Goal: Task Accomplishment & Management: Manage account settings

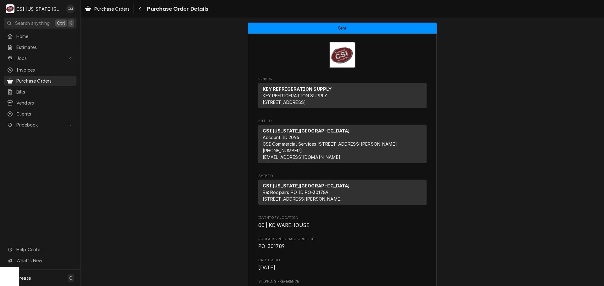
click at [47, 80] on span "Purchase Orders" at bounding box center [44, 81] width 57 height 7
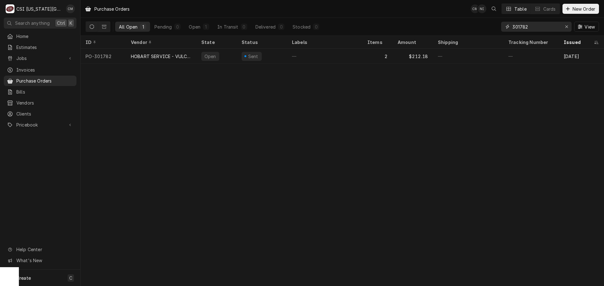
click at [538, 26] on input "301782" at bounding box center [535, 27] width 47 height 10
type input "3"
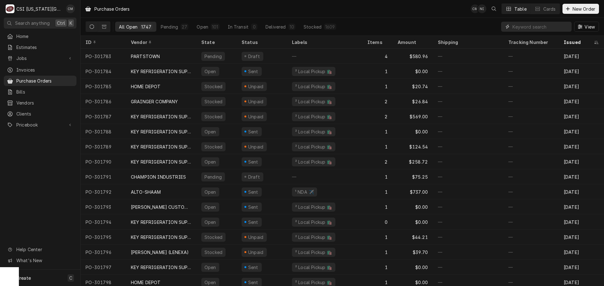
click at [531, 27] on input "Dynamic Content Wrapper" at bounding box center [540, 27] width 56 height 10
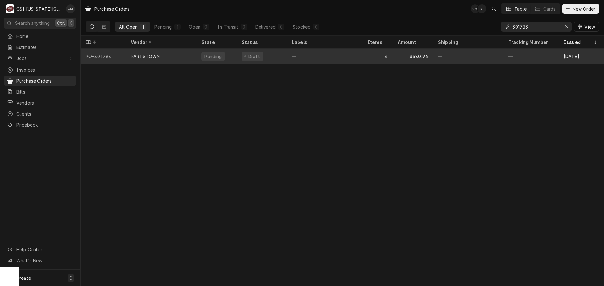
type input "301783"
click at [335, 53] on div "—" at bounding box center [324, 56] width 75 height 15
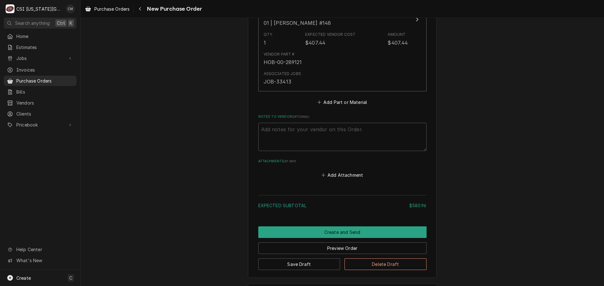
scroll to position [798, 0]
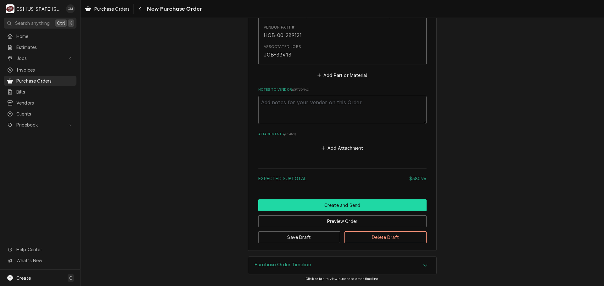
click at [356, 205] on button "Create and Send" at bounding box center [342, 206] width 168 height 12
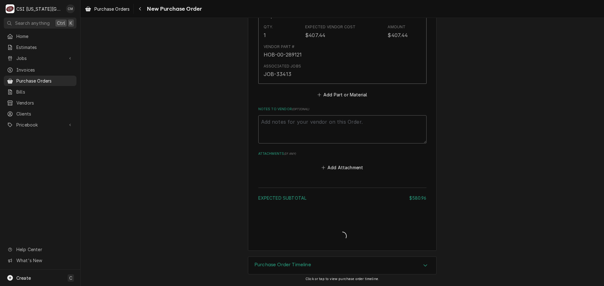
scroll to position [779, 0]
type textarea "x"
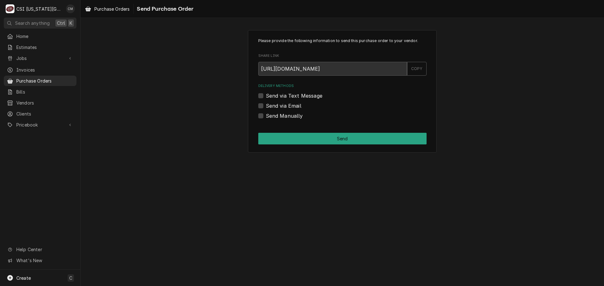
click at [266, 107] on label "Send via Email" at bounding box center [284, 106] width 36 height 8
click at [266, 107] on input "Send via Email" at bounding box center [350, 109] width 168 height 14
checkbox input "true"
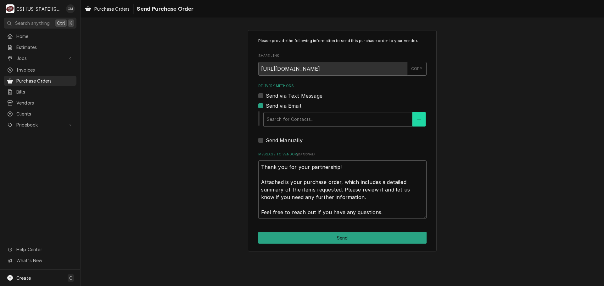
click at [418, 117] on button "Delivery Methods" at bounding box center [418, 119] width 13 height 14
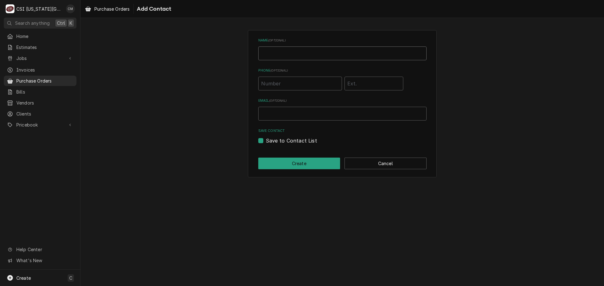
click at [288, 55] on input "Name ( optional )" at bounding box center [342, 54] width 168 height 14
click at [297, 118] on input "Email ( optional )" at bounding box center [342, 114] width 168 height 14
type input "c"
type input "partskc@csi1.com"
click at [266, 140] on label "Save to Contact List" at bounding box center [291, 141] width 51 height 8
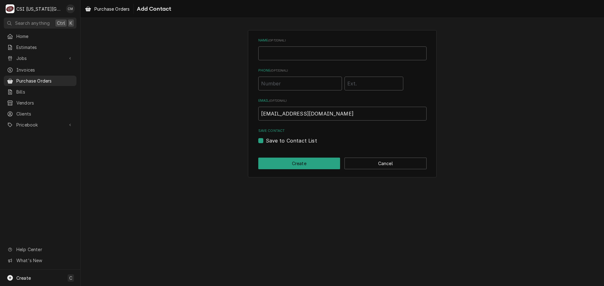
click at [266, 140] on input "Save to Contact List" at bounding box center [350, 144] width 168 height 14
checkbox input "false"
click at [316, 165] on button "Create" at bounding box center [299, 164] width 82 height 12
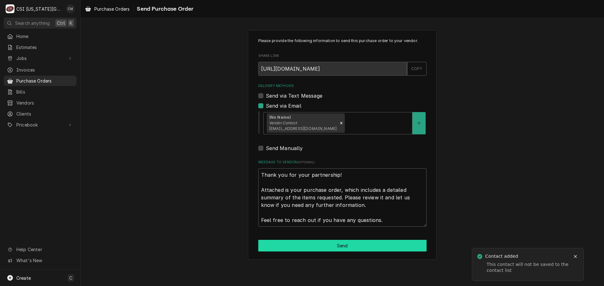
click at [389, 247] on button "Send" at bounding box center [342, 246] width 168 height 12
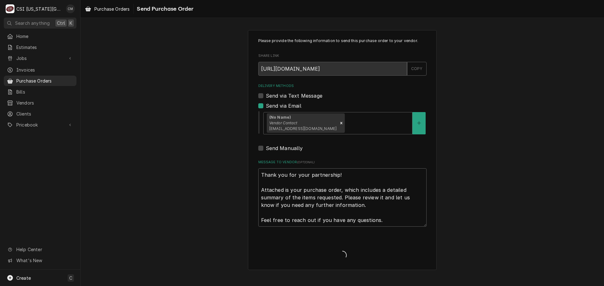
type textarea "x"
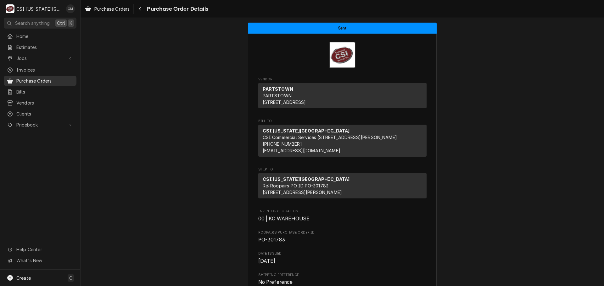
click at [52, 78] on span "Purchase Orders" at bounding box center [44, 81] width 57 height 7
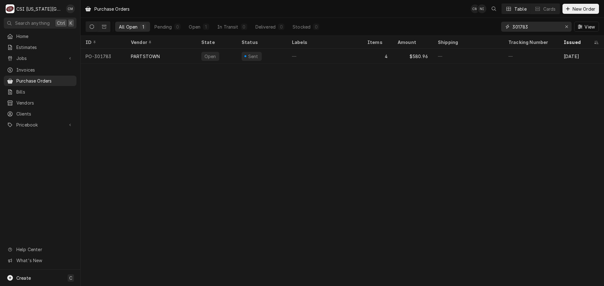
drag, startPoint x: 532, startPoint y: 28, endPoint x: 505, endPoint y: 25, distance: 26.6
click at [505, 25] on div "301783" at bounding box center [536, 27] width 70 height 10
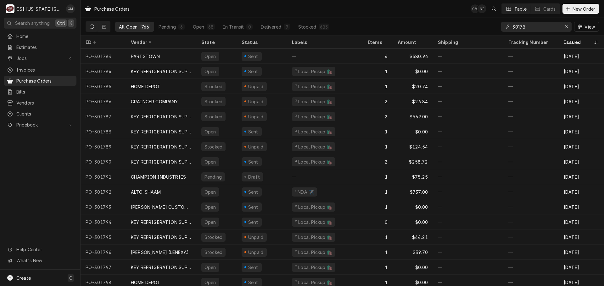
type input "301783"
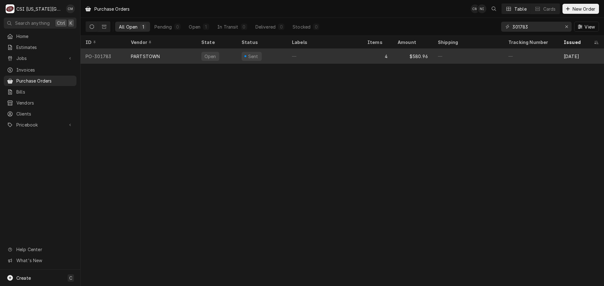
click at [321, 54] on div "—" at bounding box center [324, 56] width 75 height 15
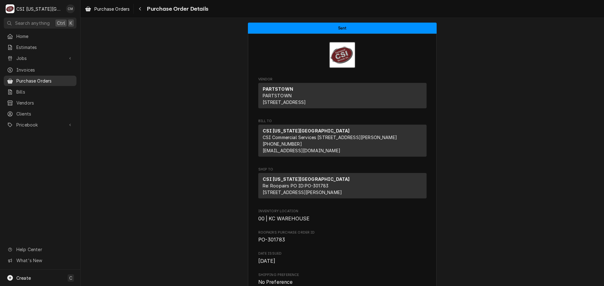
click at [35, 80] on span "Purchase Orders" at bounding box center [44, 81] width 57 height 7
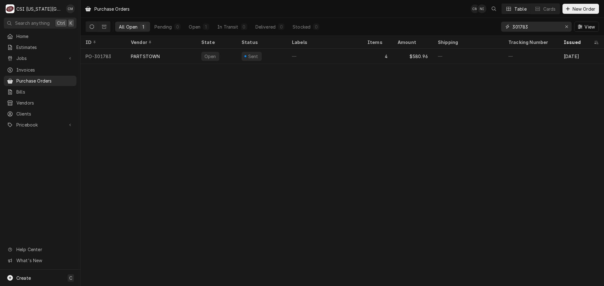
click at [531, 26] on input "301783" at bounding box center [535, 27] width 47 height 10
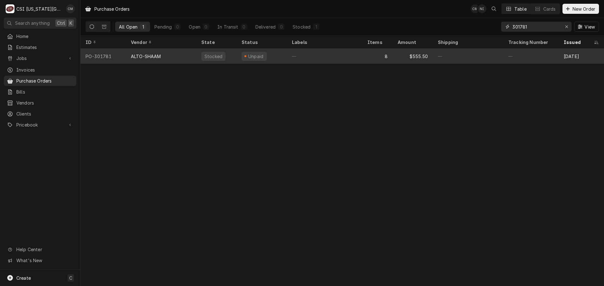
type input "301781"
click at [415, 57] on div "$555.50" at bounding box center [412, 56] width 40 height 15
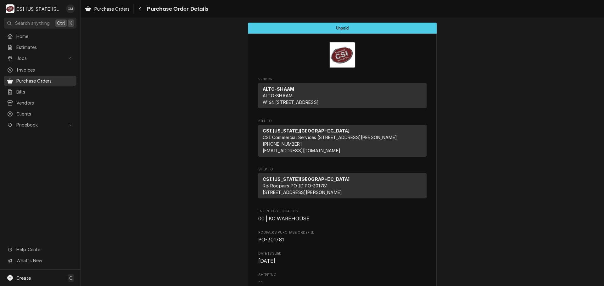
click at [52, 78] on span "Purchase Orders" at bounding box center [44, 81] width 57 height 7
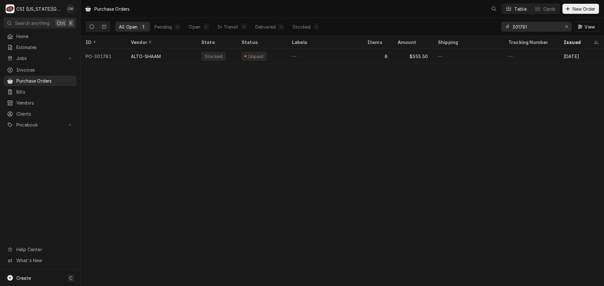
click at [534, 25] on input "301781" at bounding box center [535, 27] width 47 height 10
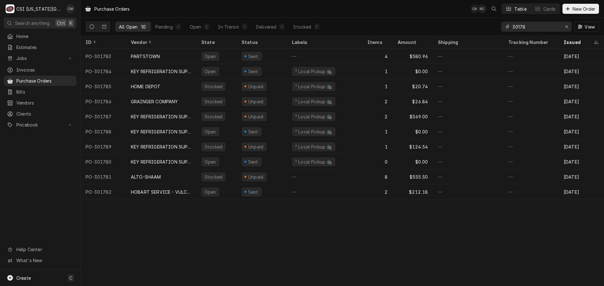
click at [529, 27] on input "30178" at bounding box center [535, 27] width 47 height 10
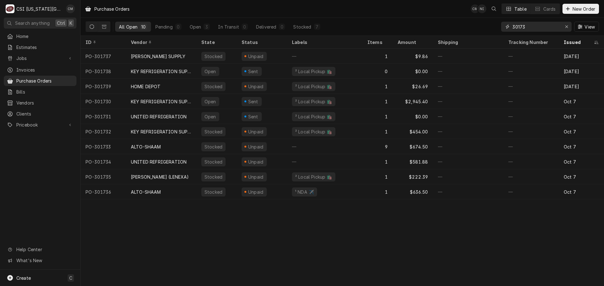
click at [535, 28] on input "30173" at bounding box center [535, 27] width 47 height 10
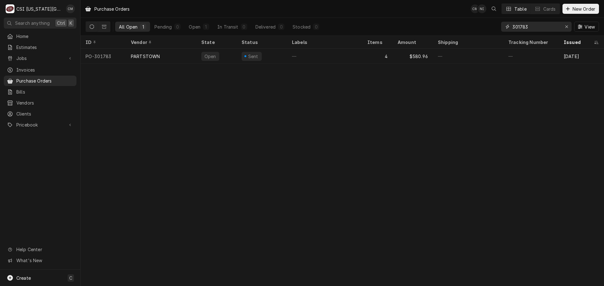
type input "301783"
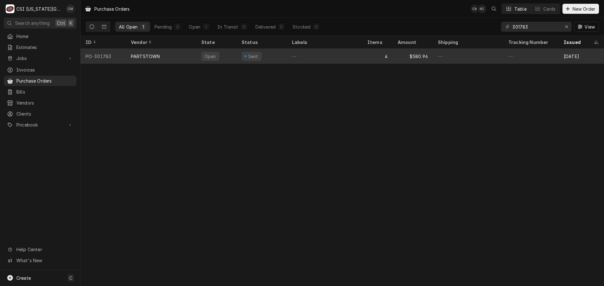
click at [336, 58] on div "—" at bounding box center [324, 56] width 75 height 15
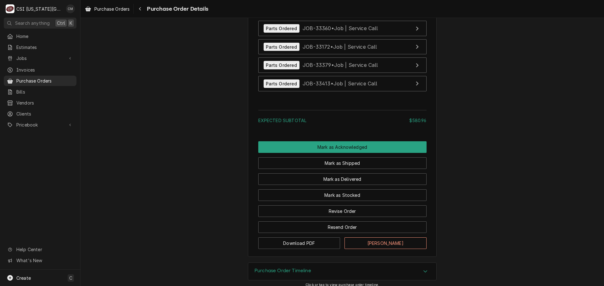
scroll to position [897, 0]
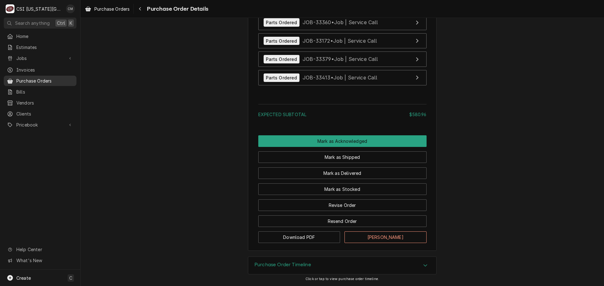
click at [48, 79] on span "Purchase Orders" at bounding box center [44, 81] width 57 height 7
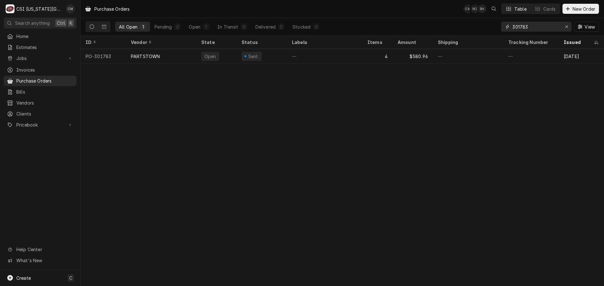
click at [535, 25] on input "301783" at bounding box center [535, 27] width 47 height 10
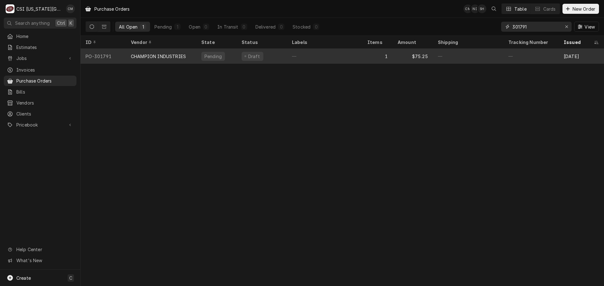
type input "301791"
click at [364, 60] on div "1" at bounding box center [377, 56] width 30 height 15
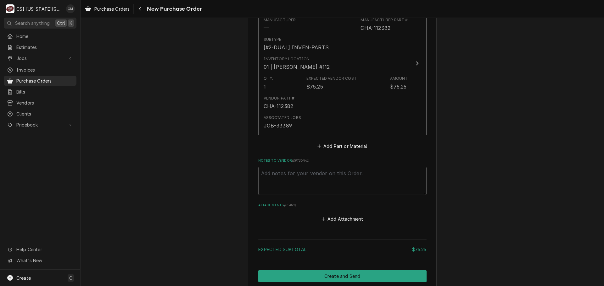
scroll to position [295, 0]
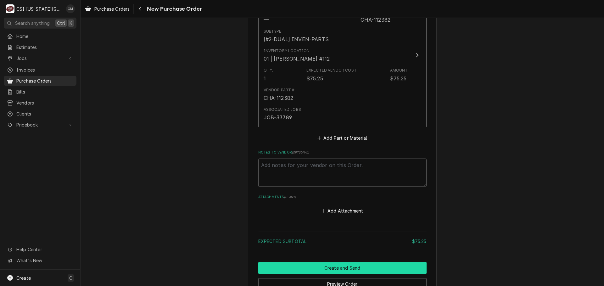
click at [374, 268] on button "Create and Send" at bounding box center [342, 268] width 168 height 12
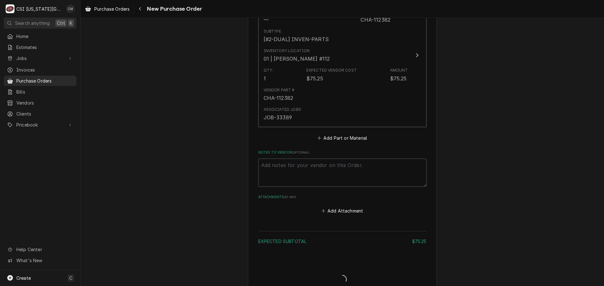
type textarea "x"
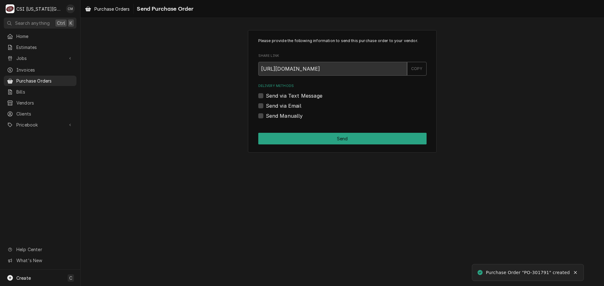
click at [266, 106] on label "Send via Email" at bounding box center [284, 106] width 36 height 8
click at [266, 106] on input "Send via Email" at bounding box center [350, 109] width 168 height 14
checkbox input "true"
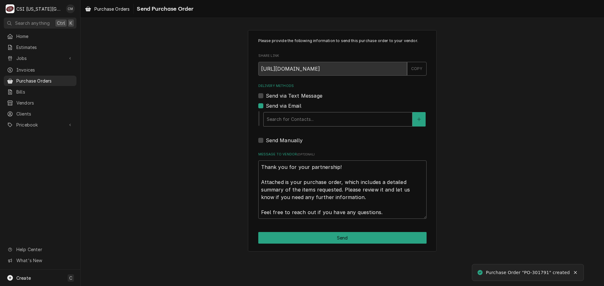
click at [319, 119] on div "Delivery Methods" at bounding box center [338, 119] width 142 height 11
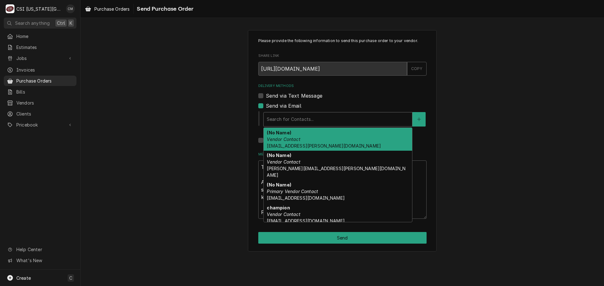
type textarea "x"
type input "c"
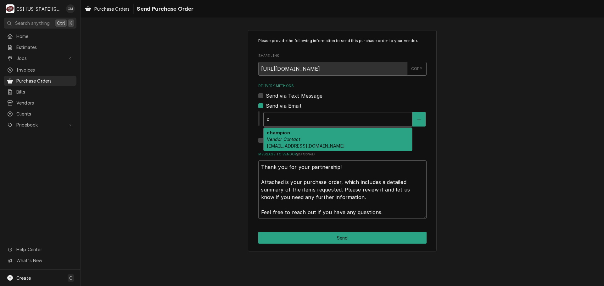
type textarea "x"
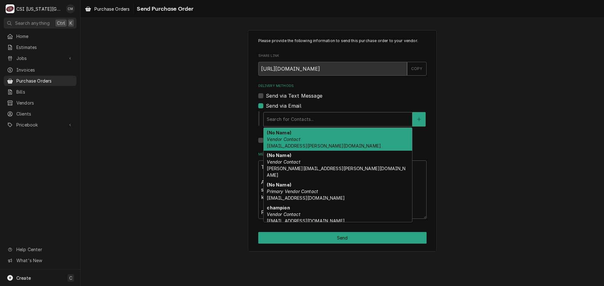
type textarea "x"
type input "k"
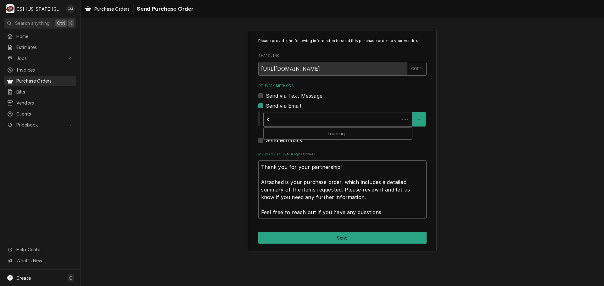
type textarea "x"
type input "kc"
type textarea "x"
type input "k"
type textarea "x"
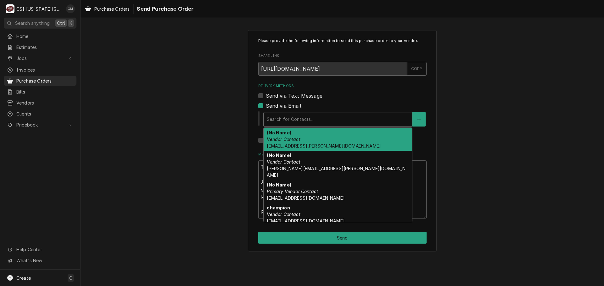
type textarea "x"
type input "p"
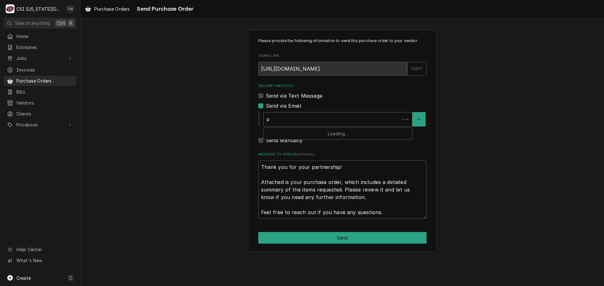
type textarea "x"
type input "pa"
type textarea "x"
type input "par"
type textarea "x"
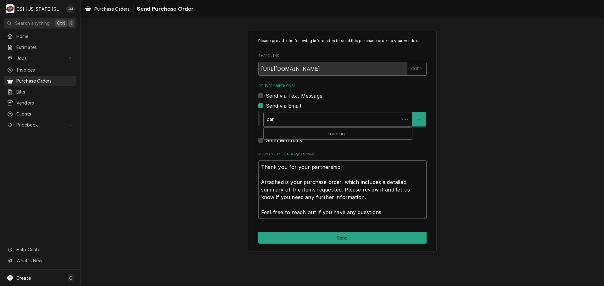
type input "part"
type textarea "x"
type input "parts"
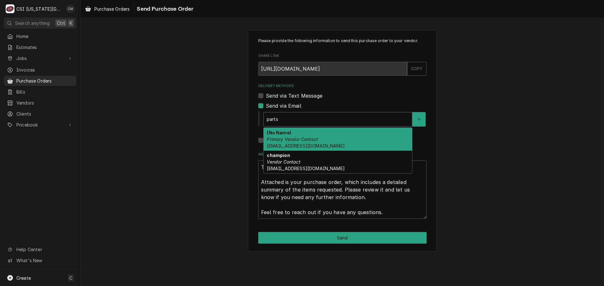
type textarea "x"
type input "part"
type textarea "x"
type input "par"
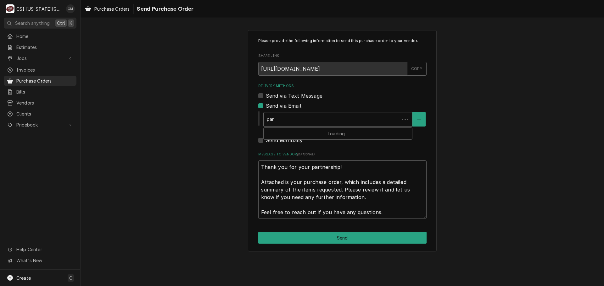
type textarea "x"
type input "pa"
type textarea "x"
type input "p"
type textarea "x"
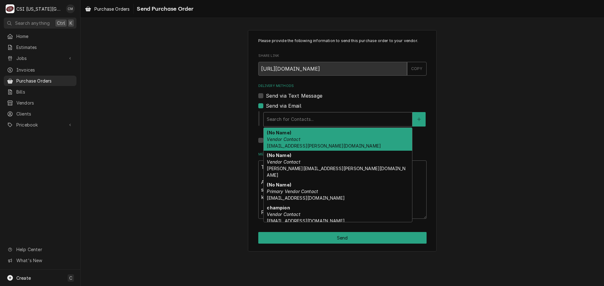
type textarea "x"
type input "c"
type textarea "x"
type input "ch"
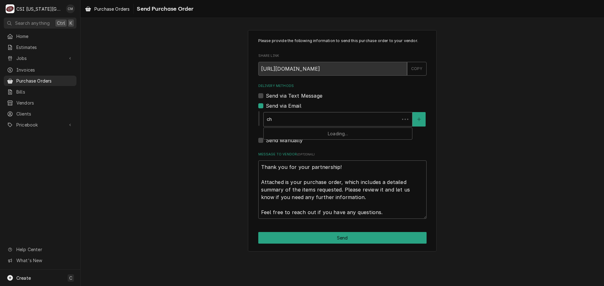
type textarea "x"
type input "cha"
type textarea "x"
type input "chan"
type textarea "x"
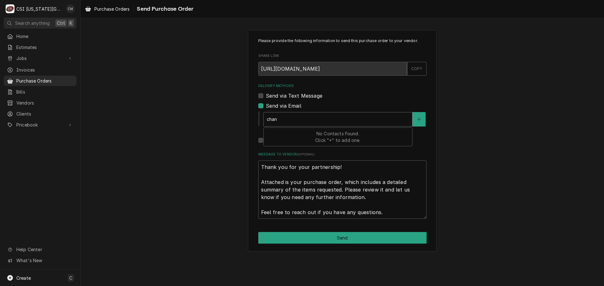
type input "chanc"
type textarea "x"
type input "chance"
type textarea "x"
type input "chanc"
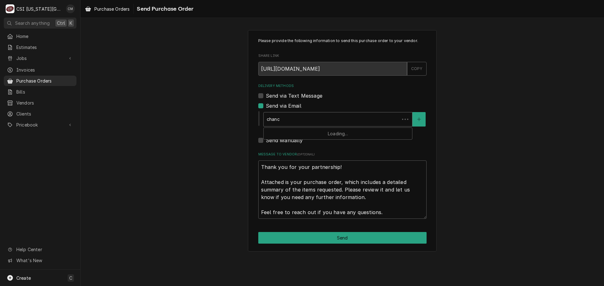
type textarea "x"
type input "chan"
type textarea "x"
type input "cha"
type textarea "x"
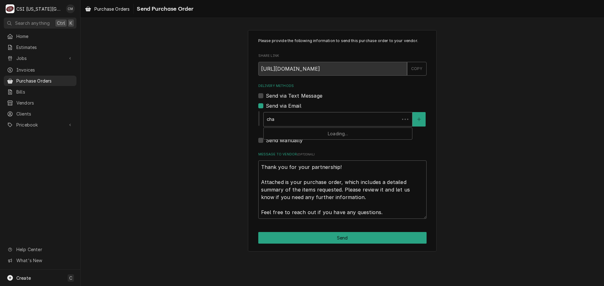
type input "ch"
type textarea "x"
type input "c"
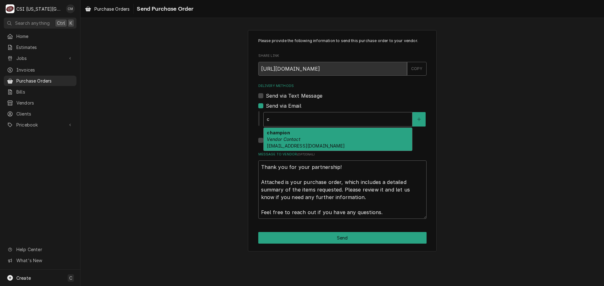
type textarea "x"
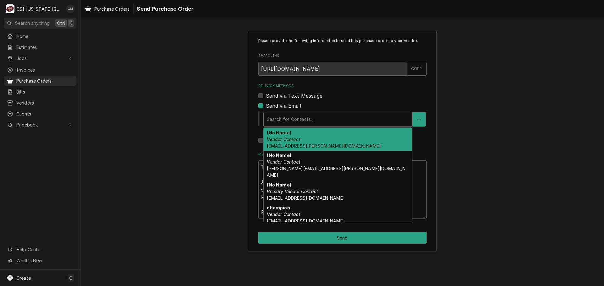
type textarea "x"
click at [417, 118] on icon "Create New Contact" at bounding box center [419, 119] width 4 height 4
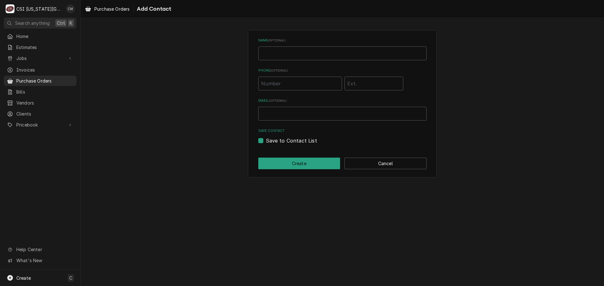
click at [266, 141] on label "Save to Contact List" at bounding box center [291, 141] width 51 height 8
click at [266, 141] on input "Save to Contact List" at bounding box center [350, 144] width 168 height 14
checkbox input "false"
click at [277, 115] on input "Email ( optional )" at bounding box center [342, 114] width 168 height 14
type input "partskc@csi1.com"
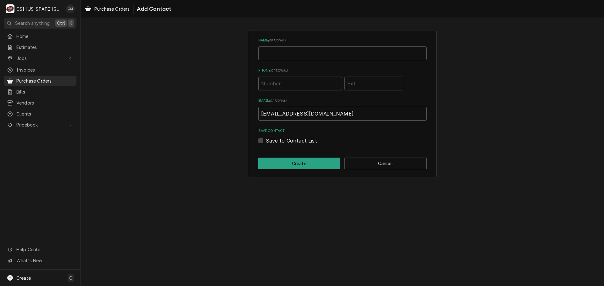
click at [266, 140] on label "Save to Contact List" at bounding box center [291, 141] width 51 height 8
click at [266, 140] on input "Save to Contact List" at bounding box center [350, 144] width 168 height 14
checkbox input "true"
click at [297, 166] on button "Create" at bounding box center [299, 164] width 82 height 12
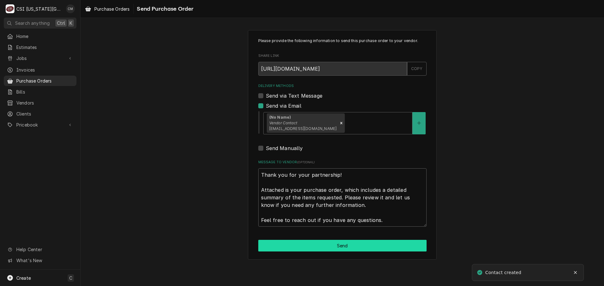
click at [370, 245] on button "Send" at bounding box center [342, 246] width 168 height 12
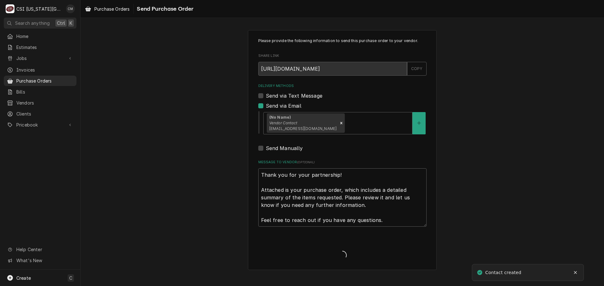
type textarea "x"
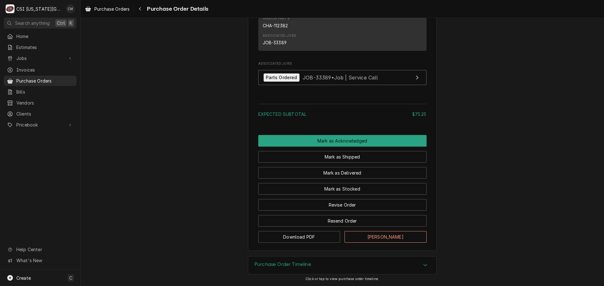
scroll to position [458, 0]
click at [354, 207] on button "Revise Order" at bounding box center [342, 205] width 168 height 12
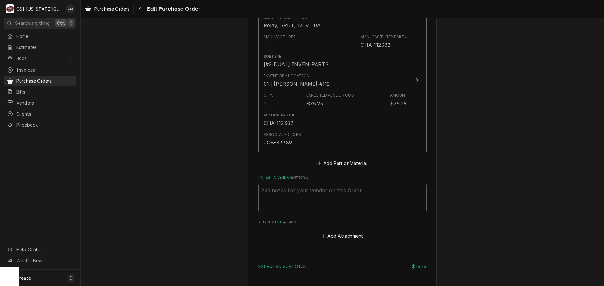
scroll to position [326, 0]
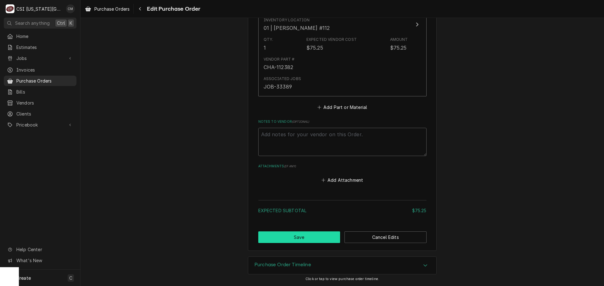
click at [314, 237] on button "Save" at bounding box center [299, 238] width 82 height 12
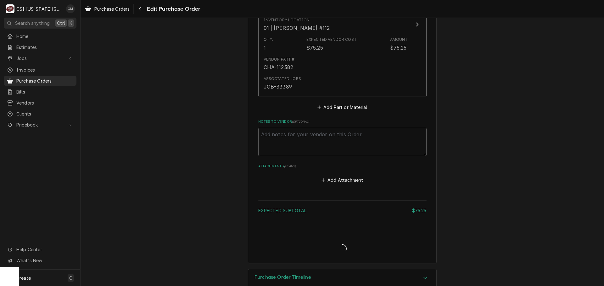
type textarea "x"
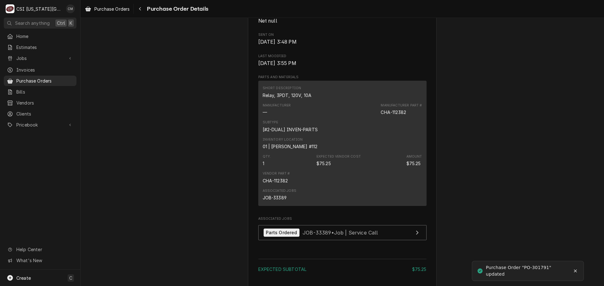
scroll to position [458, 0]
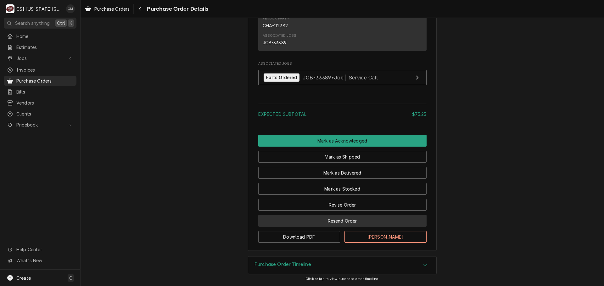
click at [363, 218] on button "Resend Order" at bounding box center [342, 221] width 168 height 12
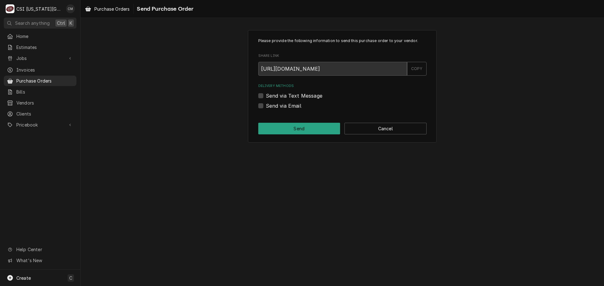
click at [266, 97] on label "Send via Text Message" at bounding box center [294, 96] width 57 height 8
click at [266, 97] on input "Send via Text Message" at bounding box center [350, 99] width 168 height 14
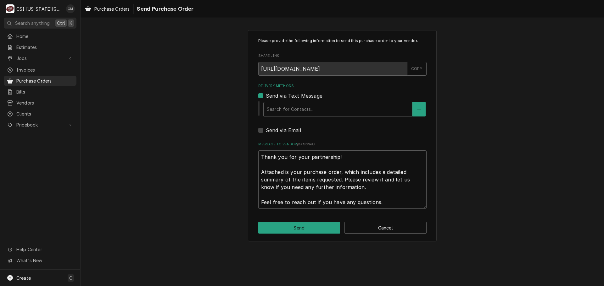
click at [266, 95] on label "Send via Text Message" at bounding box center [294, 96] width 57 height 8
click at [266, 95] on input "Send via Text Message" at bounding box center [350, 99] width 168 height 14
checkbox input "false"
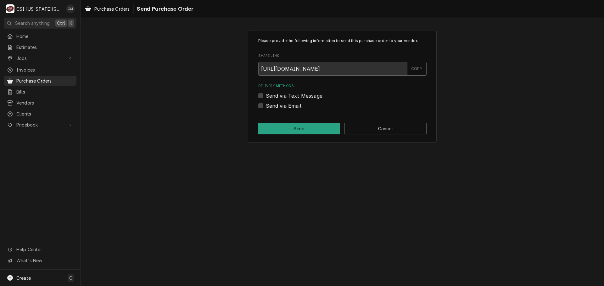
click at [257, 107] on div "Please provide the following information to send this purchase order to your ve…" at bounding box center [342, 86] width 189 height 113
click at [266, 107] on label "Send via Email" at bounding box center [284, 106] width 36 height 8
click at [266, 107] on input "Send via Email" at bounding box center [350, 109] width 168 height 14
checkbox input "true"
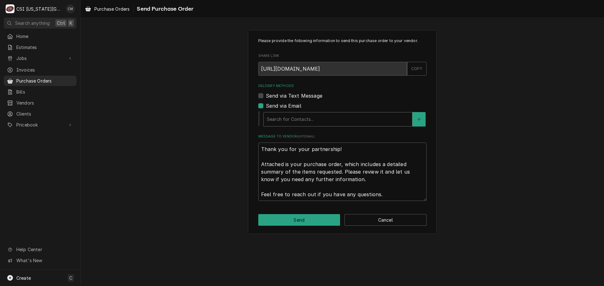
click at [309, 121] on div "Delivery Methods" at bounding box center [338, 119] width 142 height 11
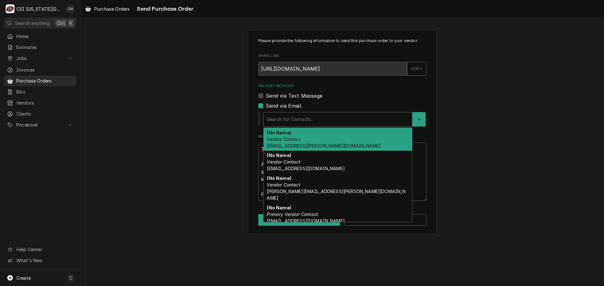
type textarea "x"
type input "c"
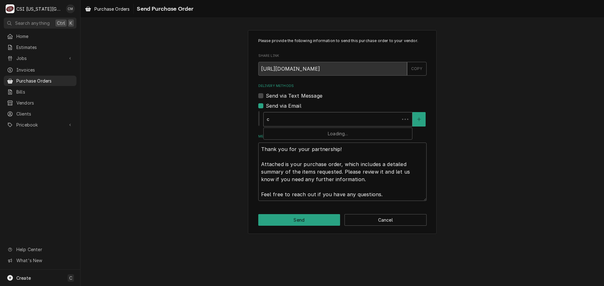
type textarea "x"
type input "ch"
type textarea "x"
type input "cha"
type textarea "x"
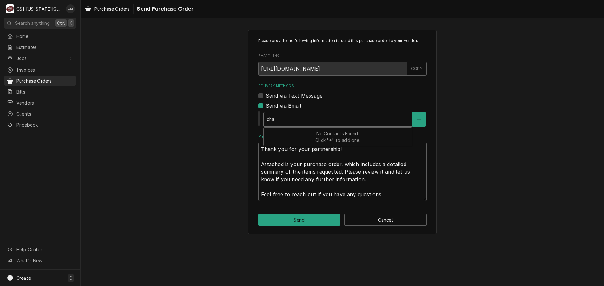
type input "chan"
type textarea "x"
type input "chanc"
type textarea "x"
type input "chance"
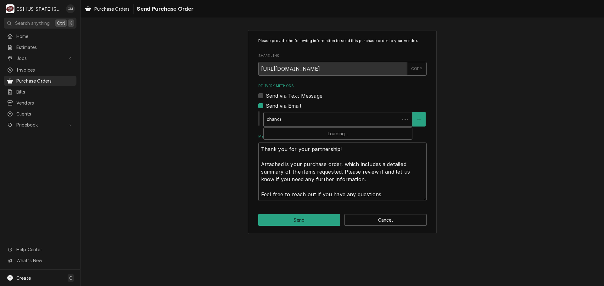
type textarea "x"
type input "chancel"
type textarea "x"
type input "chancell"
type textarea "x"
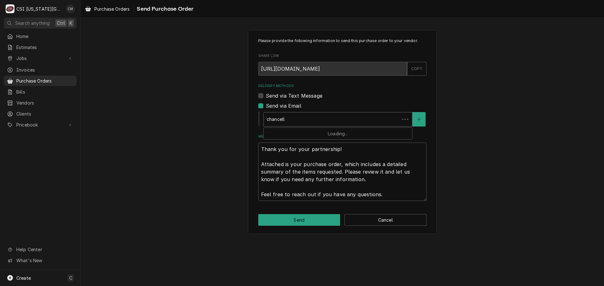
type input "chancello"
type textarea "x"
type input "chancellor"
type textarea "x"
type input "chancellor."
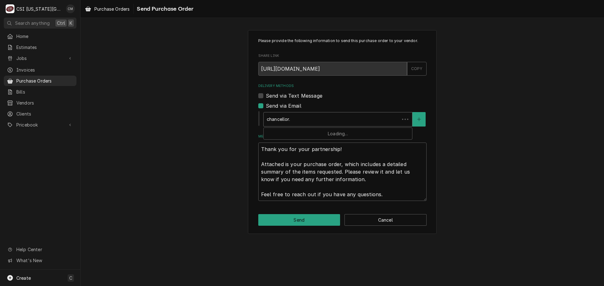
type textarea "x"
type input "chancellor.m"
type textarea "x"
type input "chancellor.mo"
type textarea "x"
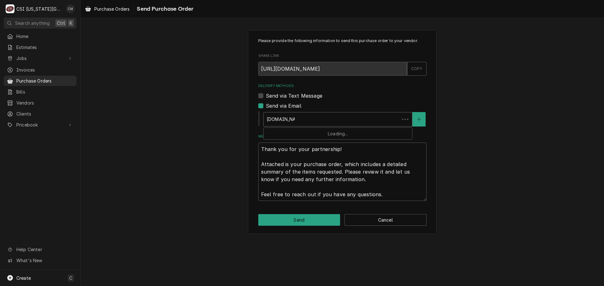
type input "chancellor.mor"
type textarea "x"
type input "chancellor.morr"
type textarea "x"
type input "chancellor.morri"
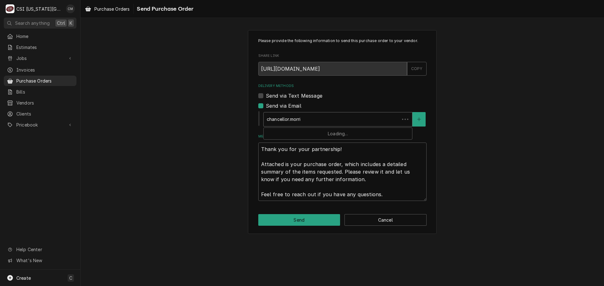
type textarea "x"
type input "chancellor.morris"
type textarea "x"
type input "chancellor.morris@"
type textarea "x"
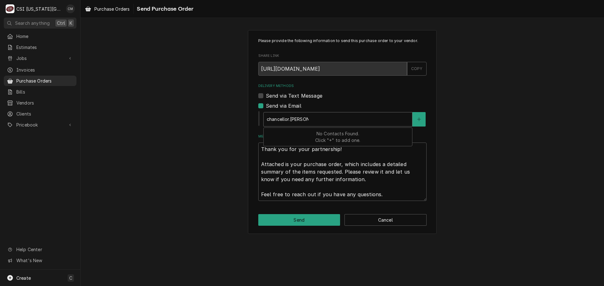
type input "chancellor.morris@c"
type textarea "x"
type input "chancellor.morris@cs"
type textarea "x"
type input "chancellor.morris@csi"
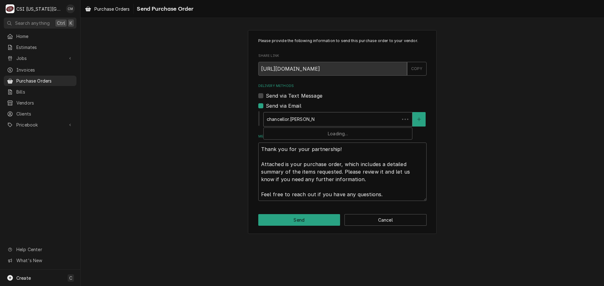
type textarea "x"
type input "chancellor.morris@csi1"
type textarea "x"
type input "chancellor.morris@csi12"
type textarea "x"
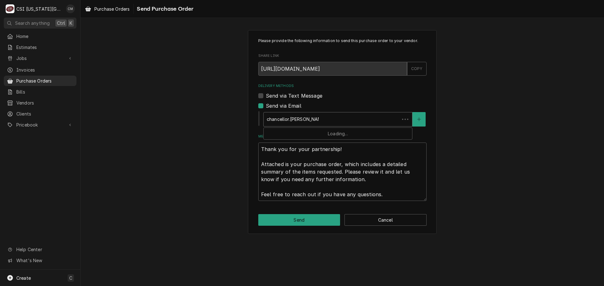
type input "chancellor.morris@csi120"
type textarea "x"
type input "chancellor.morris@csi1202"
type textarea "x"
type input "chancellor.morris@csi12025"
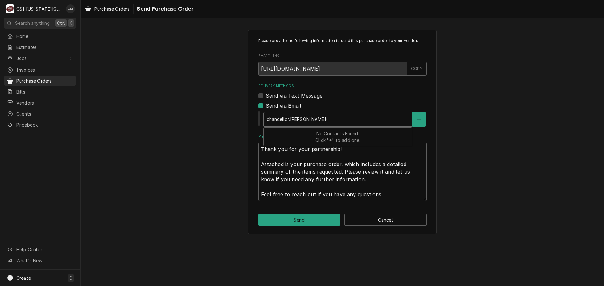
type textarea "x"
type input "chancellor.morris@csi12025!"
type textarea "x"
type input "chancellor.morris@csi12025"
type textarea "x"
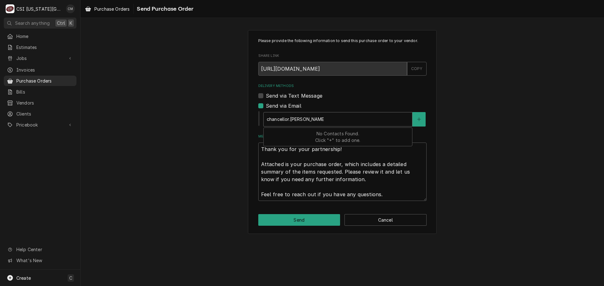
type input "chancellor.morris@csi1202"
type textarea "x"
type input "chancellor.morris@csi120"
type textarea "x"
type input "chancellor.morris@csi12"
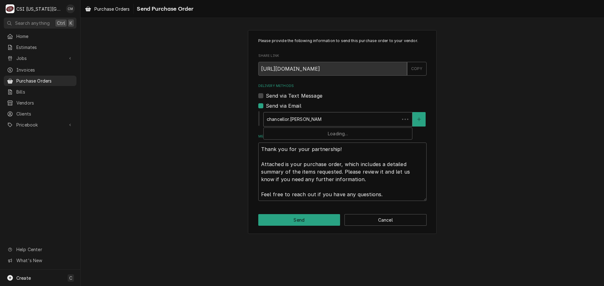
type textarea "x"
type input "chancellor.morris@csi1"
type textarea "x"
type input "chancellor.morris@csi"
type textarea "x"
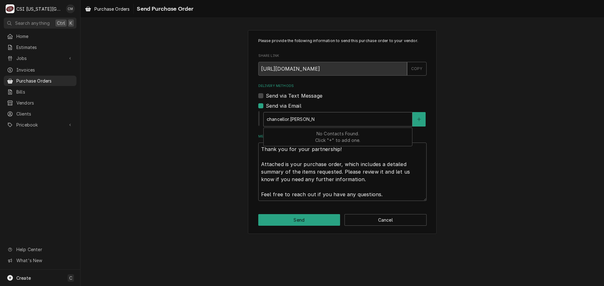
type input "chancellor.morris@csi."
type textarea "x"
type input "chancellor.morris@csi.c"
type textarea "x"
type input "chancellor.morris@csi.co"
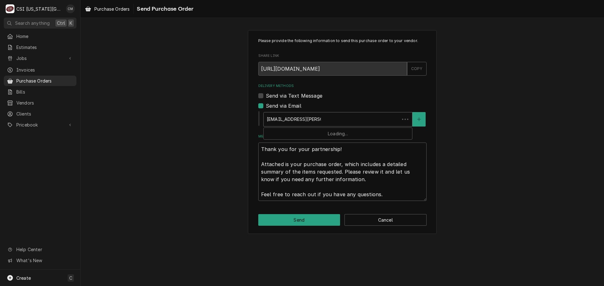
type textarea "x"
type input "chancellor.morris@csi.com"
click at [417, 119] on icon "Create New Contact" at bounding box center [419, 119] width 4 height 4
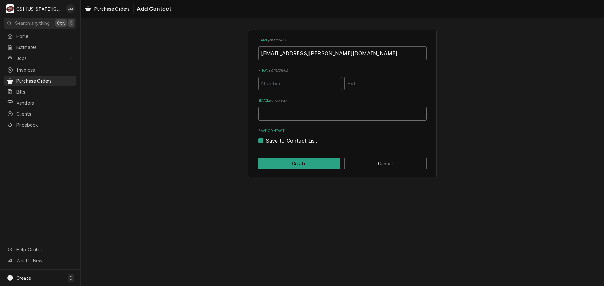
click at [320, 109] on input "Email ( optional )" at bounding box center [342, 114] width 168 height 14
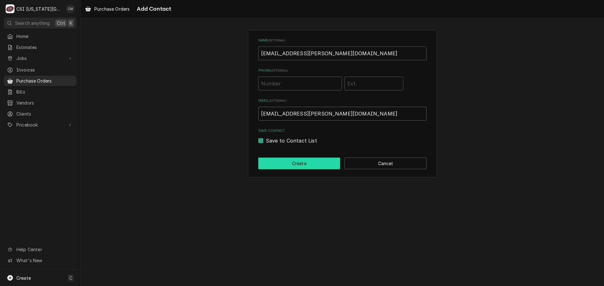
type input "chancellor.morris@csi1.com"
click at [306, 162] on button "Create" at bounding box center [299, 164] width 82 height 12
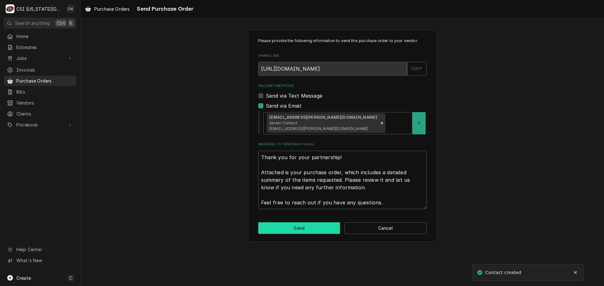
click at [299, 231] on button "Send" at bounding box center [299, 229] width 82 height 12
type textarea "x"
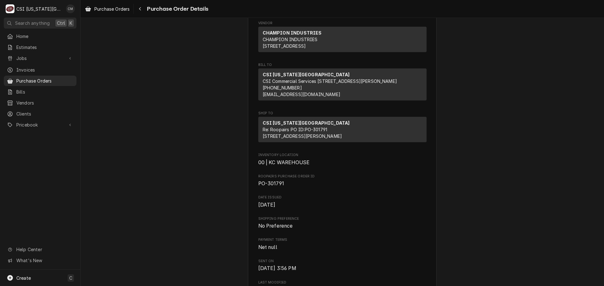
scroll to position [49, 0]
